Goal: Find specific page/section: Find specific page/section

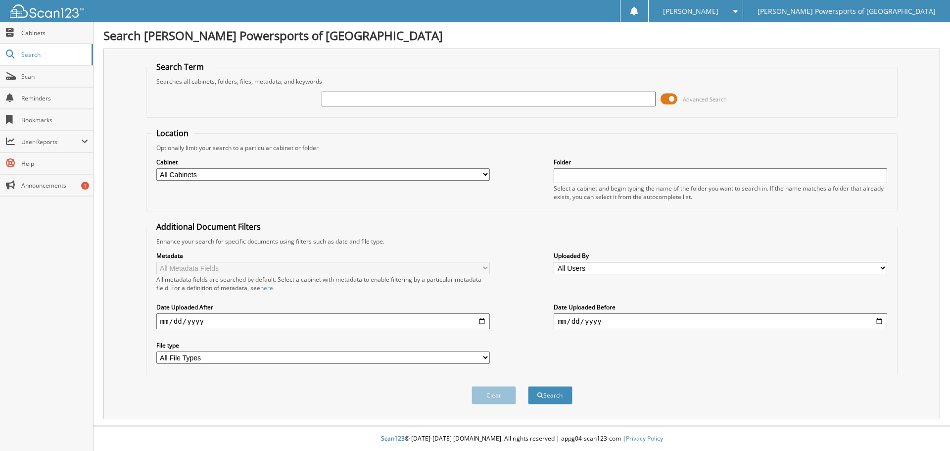
click at [376, 89] on div "Advanced Search" at bounding box center [521, 99] width 741 height 27
click at [375, 99] on input "text" at bounding box center [488, 99] width 333 height 15
type input "4010413"
click at [554, 397] on button "Search" at bounding box center [550, 395] width 45 height 18
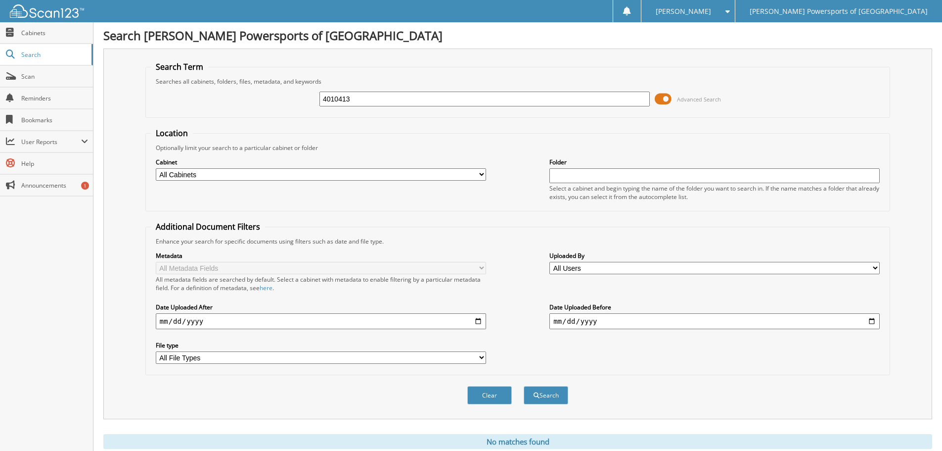
click at [362, 89] on div "4010413 Advanced Search" at bounding box center [518, 99] width 734 height 27
click at [355, 99] on input "4010413" at bounding box center [485, 99] width 330 height 15
type input "[PERSON_NAME]"
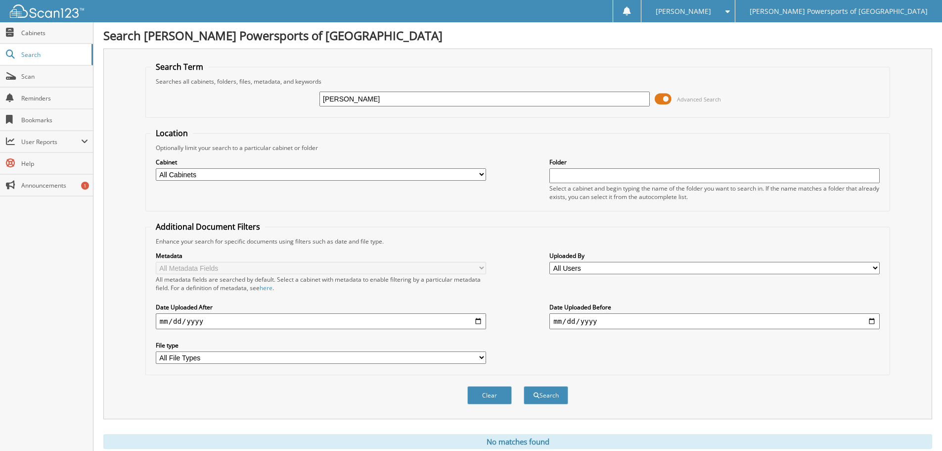
click at [524, 386] on button "Search" at bounding box center [546, 395] width 45 height 18
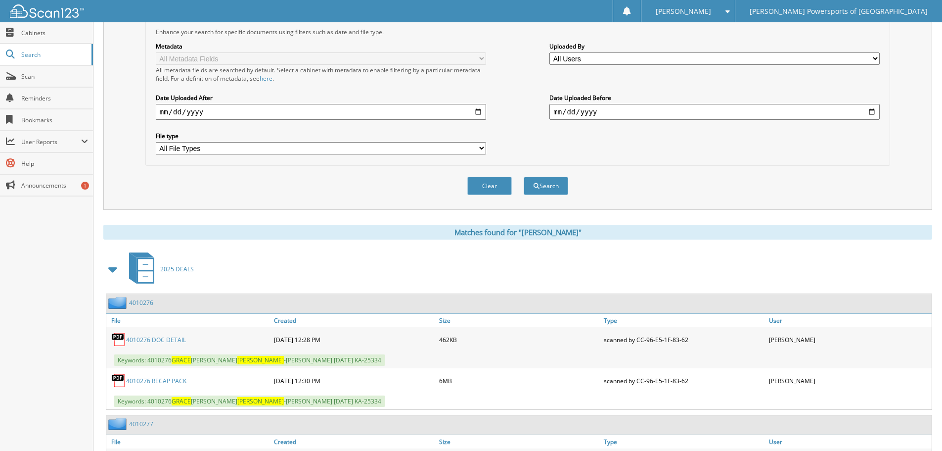
scroll to position [361, 0]
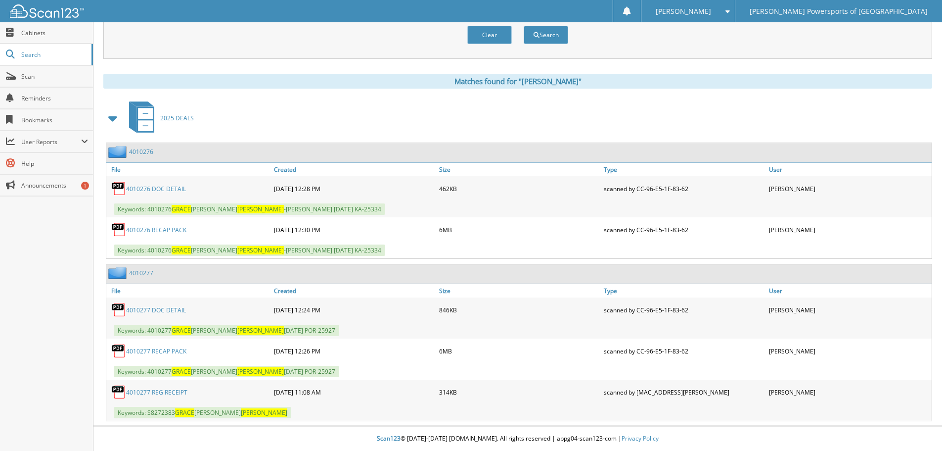
click at [172, 228] on link "4010276 RECAP PACK" at bounding box center [156, 230] width 60 height 8
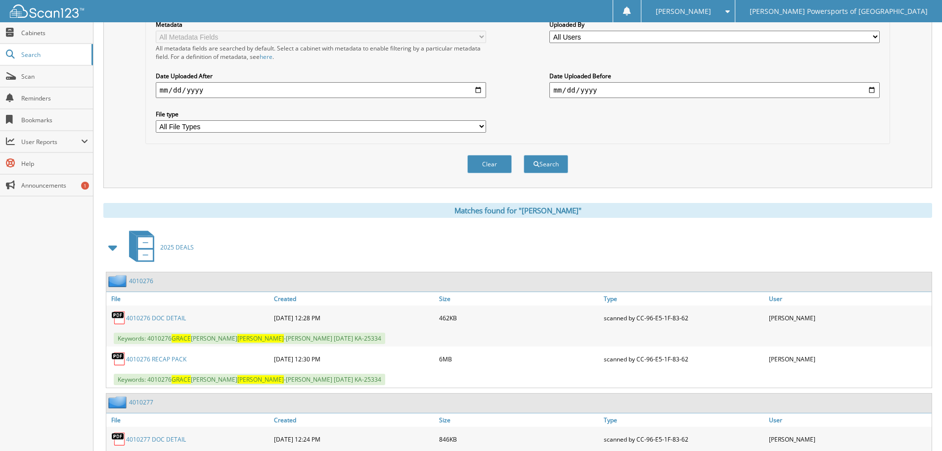
scroll to position [0, 0]
